Goal: Information Seeking & Learning: Learn about a topic

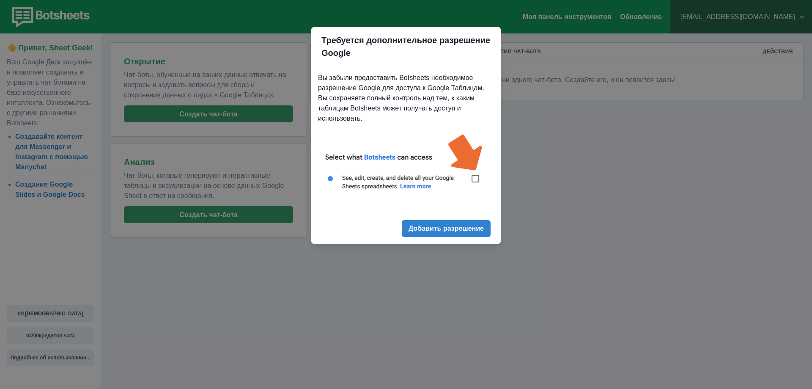
drag, startPoint x: 476, startPoint y: 181, endPoint x: 471, endPoint y: 202, distance: 22.1
click at [476, 180] on img at bounding box center [406, 167] width 176 height 80
click at [460, 228] on font "Добавить разрешение" at bounding box center [446, 228] width 75 height 7
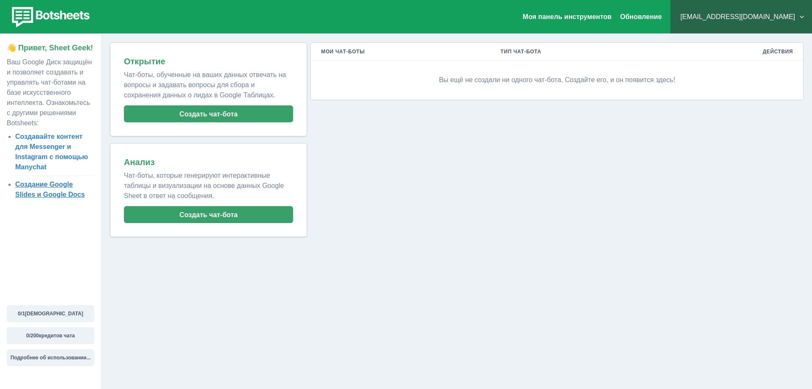
click at [44, 188] on font "Создание Google Slides и Google Docs" at bounding box center [50, 189] width 70 height 17
